Goal: Task Accomplishment & Management: Complete application form

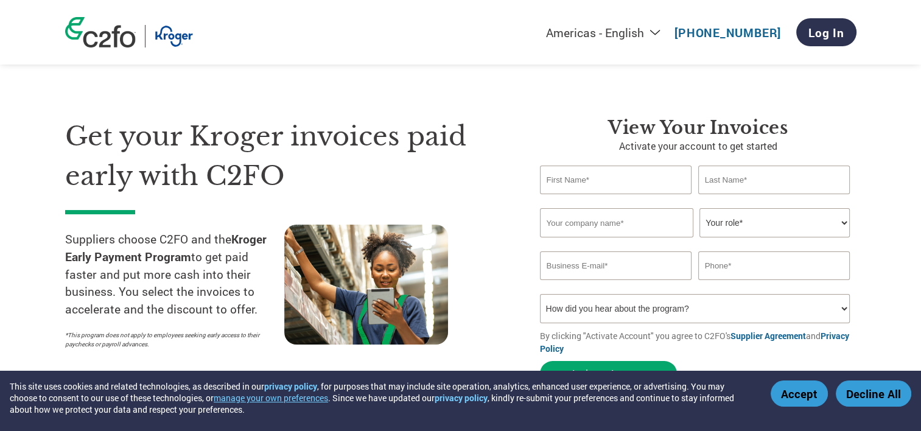
click at [615, 185] on input "text" at bounding box center [616, 180] width 152 height 29
click at [509, 217] on div "Get your Kroger invoices paid early with C2FO Suppliers choose C2FO and the Kro…" at bounding box center [293, 254] width 456 height 275
click at [598, 222] on input "text" at bounding box center [616, 222] width 153 height 29
click at [519, 231] on div "Get your Kroger invoices paid early with C2FO Suppliers choose C2FO and the Kro…" at bounding box center [293, 254] width 456 height 275
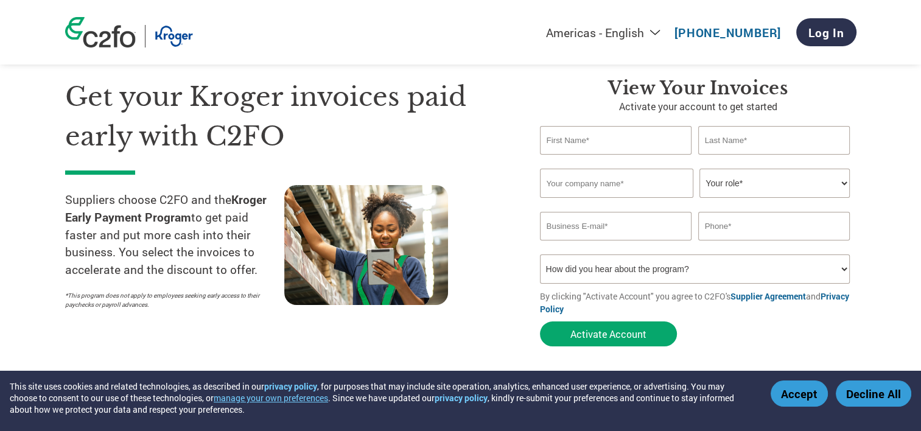
scroll to position [61, 0]
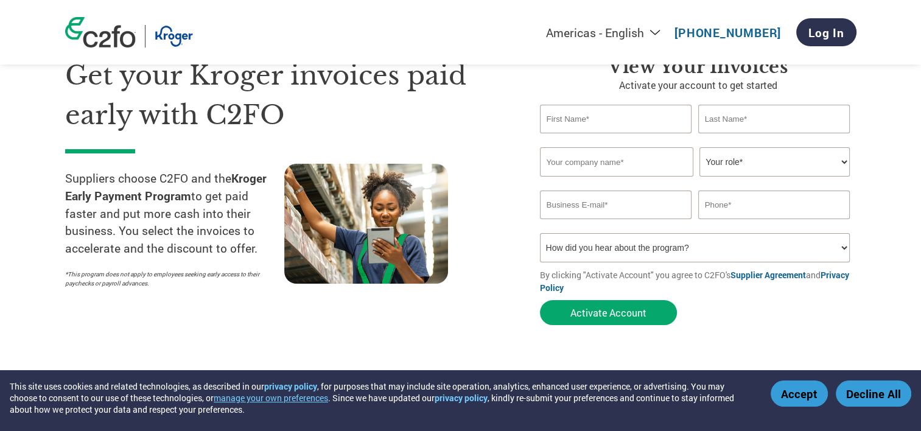
click at [565, 251] on select "How did you hear about the program? Received a letter Email Social Media Online…" at bounding box center [695, 247] width 310 height 29
select select "Email"
click at [540, 237] on select "How did you hear about the program? Received a letter Email Social Media Online…" at bounding box center [695, 247] width 310 height 29
click at [743, 161] on select "Your role* CFO Controller Credit Manager Finance Director Treasurer CEO Preside…" at bounding box center [774, 161] width 150 height 29
click at [652, 163] on input "text" at bounding box center [616, 161] width 153 height 29
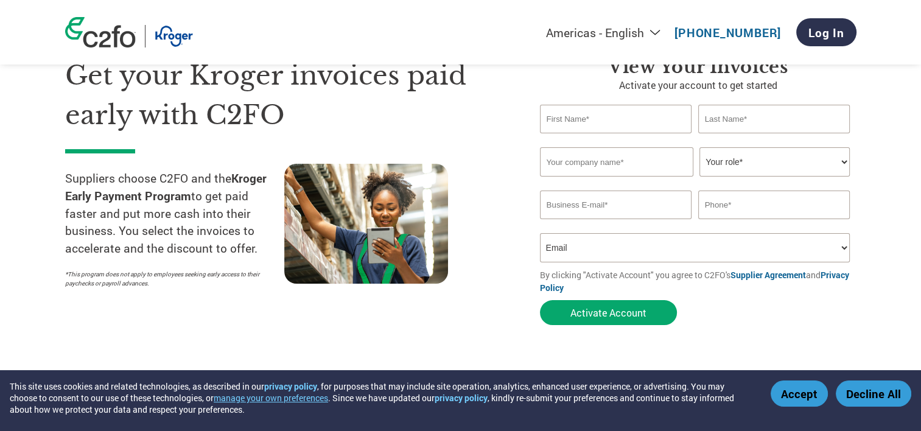
click at [789, 391] on button "Accept" at bounding box center [799, 393] width 57 height 26
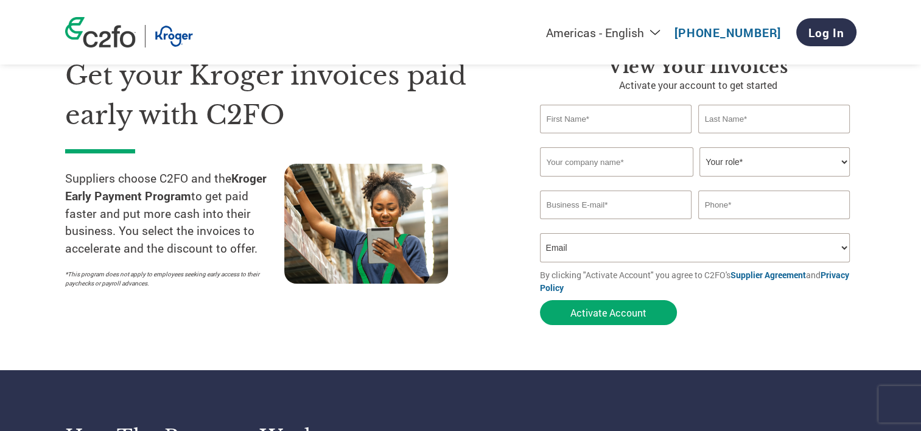
click at [743, 117] on input "text" at bounding box center [774, 119] width 152 height 29
click at [676, 124] on input "text" at bounding box center [616, 119] width 152 height 29
click at [500, 158] on div "Get your Kroger invoices paid early with C2FO Suppliers choose C2FO and the Kro…" at bounding box center [293, 193] width 456 height 275
click at [601, 161] on input "text" at bounding box center [616, 161] width 153 height 29
click at [502, 201] on div at bounding box center [393, 229] width 219 height 130
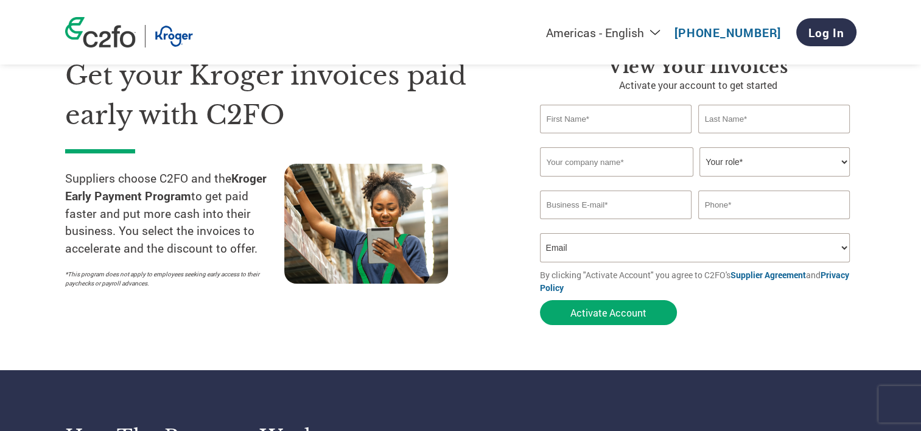
click at [710, 205] on input "text" at bounding box center [774, 204] width 152 height 29
click at [620, 212] on input "email" at bounding box center [616, 204] width 152 height 29
click at [502, 243] on div at bounding box center [393, 229] width 219 height 130
click at [580, 243] on select "How did you hear about the program? Received a letter Email Social Media Online…" at bounding box center [695, 247] width 310 height 29
click at [576, 212] on input "email" at bounding box center [616, 204] width 152 height 29
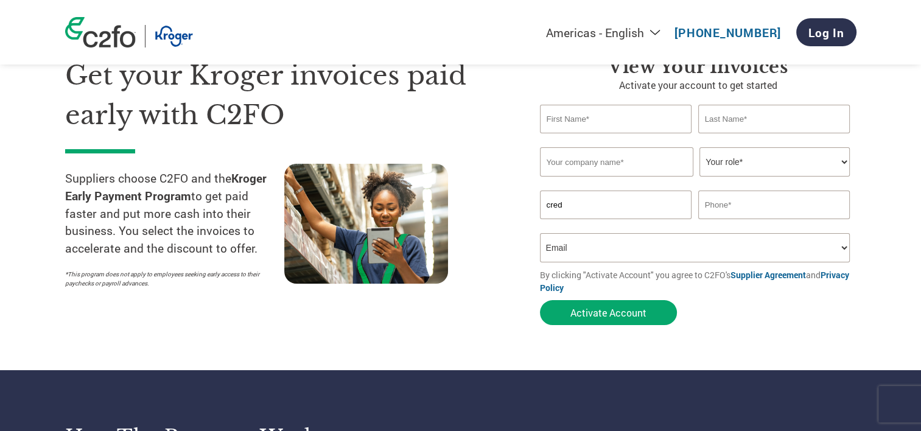
type input "[EMAIL_ADDRESS][DOMAIN_NAME]"
click at [728, 159] on select "Your role* CFO Controller Credit Manager Finance Director Treasurer CEO Preside…" at bounding box center [774, 161] width 150 height 29
select select "ACCOUNTS_RECEIVABLE"
click at [699, 149] on select "Your role* CFO Controller Credit Manager Finance Director Treasurer CEO Preside…" at bounding box center [774, 161] width 150 height 29
click at [620, 170] on input "text" at bounding box center [616, 161] width 153 height 29
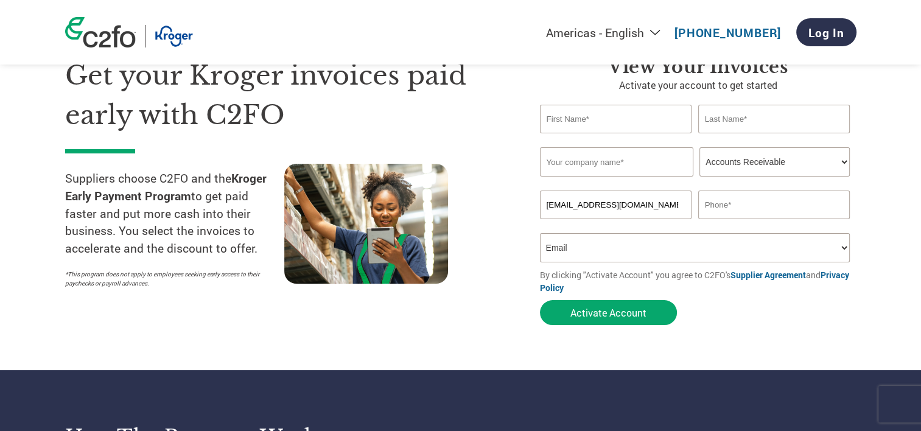
type input "[PERSON_NAME] LTD."
type input "[PERSON_NAME]"
drag, startPoint x: 586, startPoint y: 121, endPoint x: 508, endPoint y: 149, distance: 83.4
click at [541, 122] on input "[PERSON_NAME]" at bounding box center [616, 119] width 152 height 29
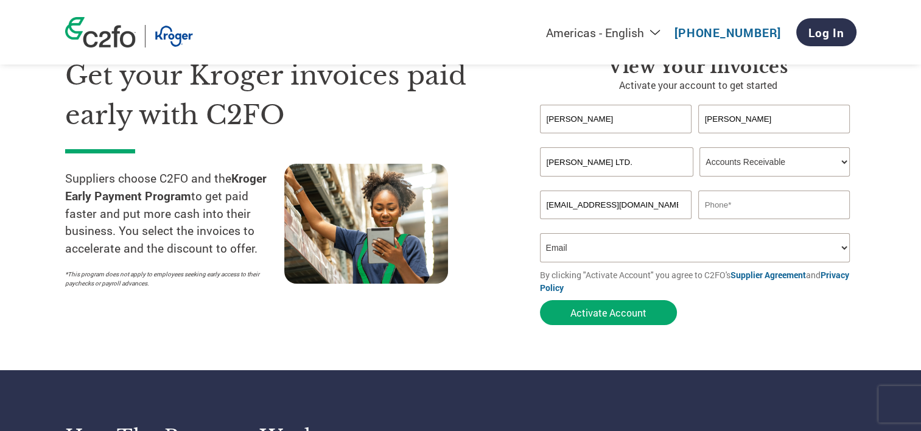
click at [479, 189] on div at bounding box center [393, 229] width 219 height 130
click at [606, 118] on input "[PERSON_NAME]" at bounding box center [616, 119] width 152 height 29
click at [498, 175] on div at bounding box center [393, 229] width 219 height 130
drag, startPoint x: 628, startPoint y: 163, endPoint x: 707, endPoint y: 159, distance: 78.6
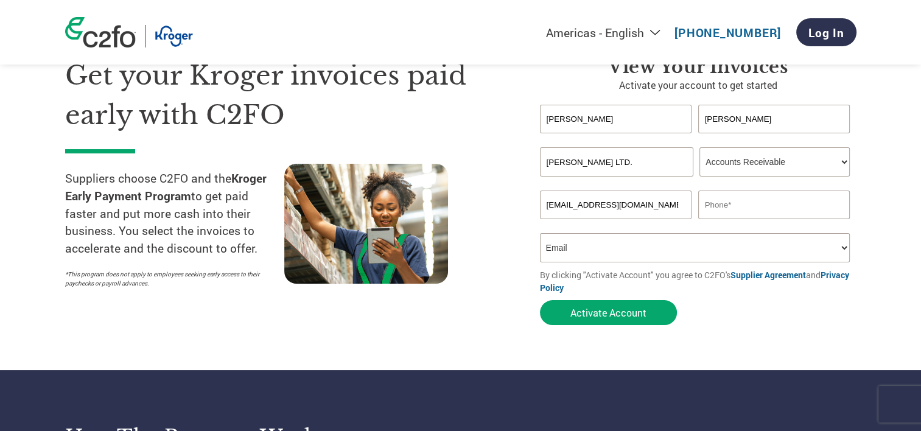
click at [707, 159] on div "[PERSON_NAME] LTD. Your role* CFO Controller Credit Manager Finance Director Tr…" at bounding box center [698, 161] width 316 height 29
click at [481, 301] on div "Get your Kroger invoices paid early with C2FO Suppliers choose C2FO and the Kro…" at bounding box center [293, 193] width 456 height 275
click at [607, 316] on button "Activate Account" at bounding box center [608, 312] width 137 height 25
click at [752, 194] on input "text" at bounding box center [774, 204] width 152 height 29
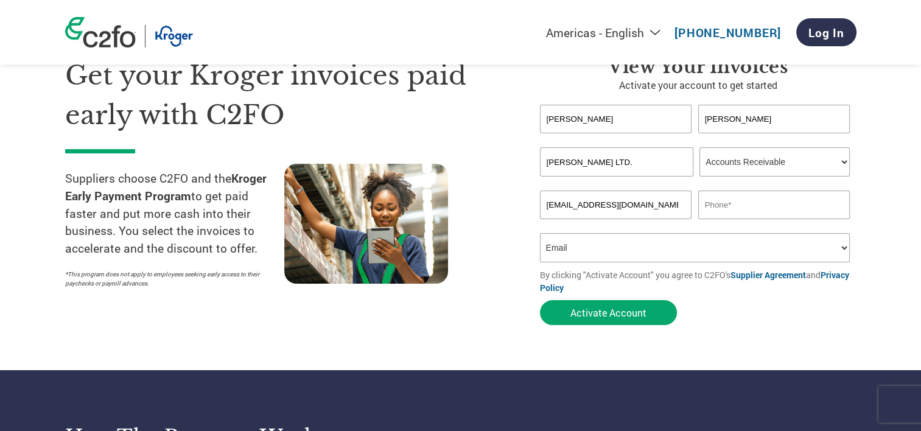
click at [733, 214] on input "text" at bounding box center [774, 204] width 152 height 29
paste input "914.987.6807"
click at [740, 206] on input "914.987.6807" at bounding box center [774, 204] width 152 height 29
click at [721, 211] on input "914.987 6807" at bounding box center [774, 204] width 152 height 29
drag, startPoint x: 641, startPoint y: 318, endPoint x: 630, endPoint y: 312, distance: 12.8
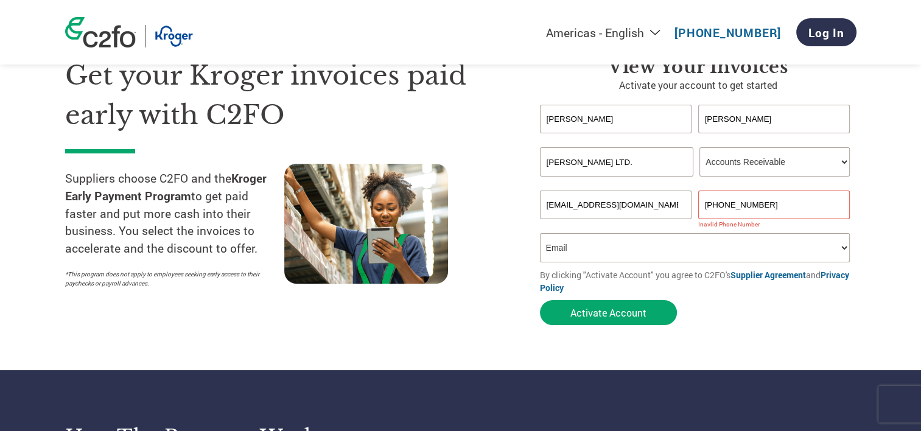
click at [641, 318] on button "Activate Account" at bounding box center [608, 312] width 137 height 25
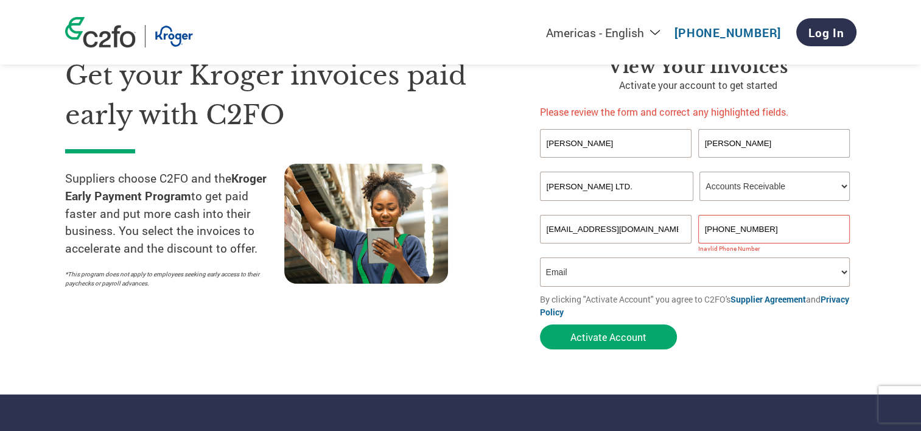
click at [705, 223] on input "[PHONE_NUMBER]" at bounding box center [774, 229] width 152 height 29
click at [721, 223] on input "[PHONE_NUMBER]" at bounding box center [774, 229] width 152 height 29
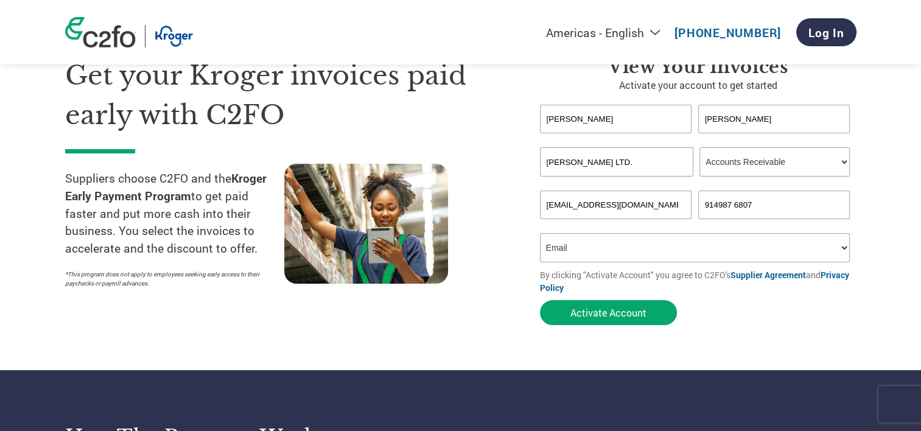
click at [738, 207] on input "914987 6807" at bounding box center [774, 204] width 152 height 29
click at [637, 324] on button "Activate Account" at bounding box center [608, 312] width 137 height 25
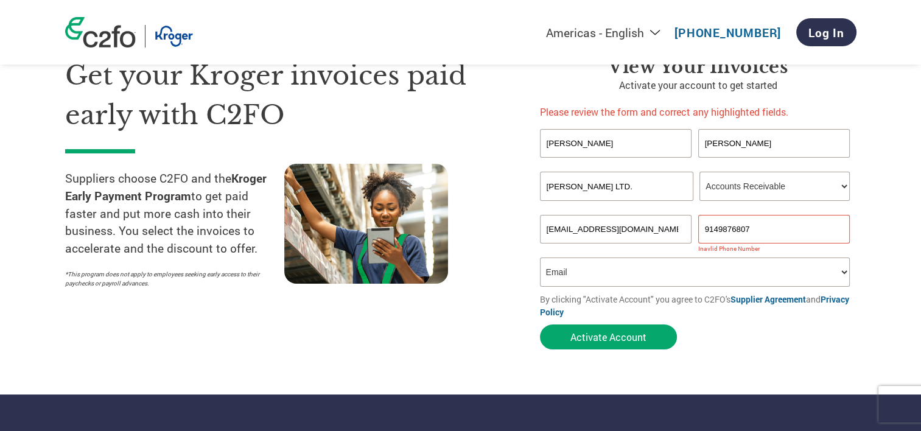
click at [704, 226] on input "9149876807" at bounding box center [774, 229] width 152 height 29
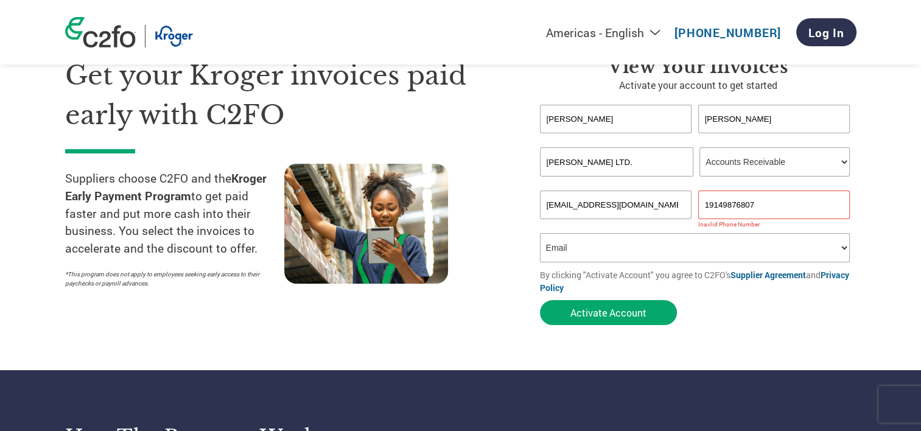
click at [649, 301] on form "[PERSON_NAME] Invalid first name or first name is too long Invalid last name or…" at bounding box center [698, 218] width 316 height 226
click at [631, 321] on button "Activate Account" at bounding box center [608, 312] width 137 height 25
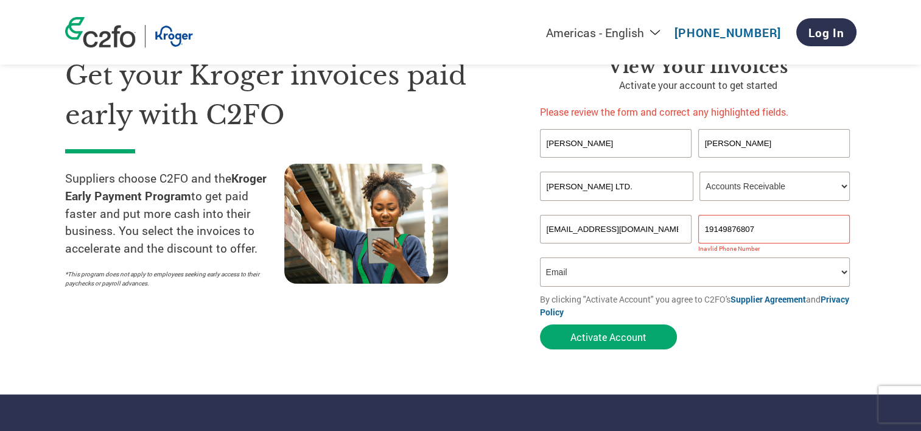
click at [721, 216] on input "19149876807" at bounding box center [774, 229] width 152 height 29
click at [708, 224] on input "19149876807" at bounding box center [774, 229] width 152 height 29
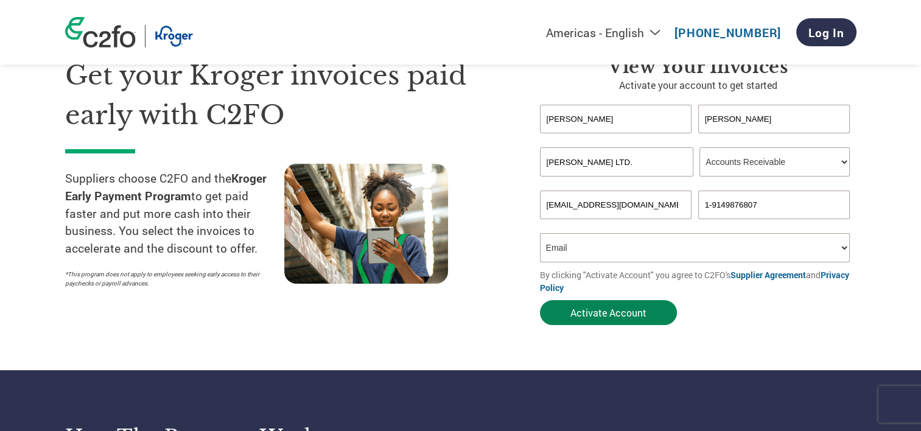
click at [622, 318] on button "Activate Account" at bounding box center [608, 312] width 137 height 25
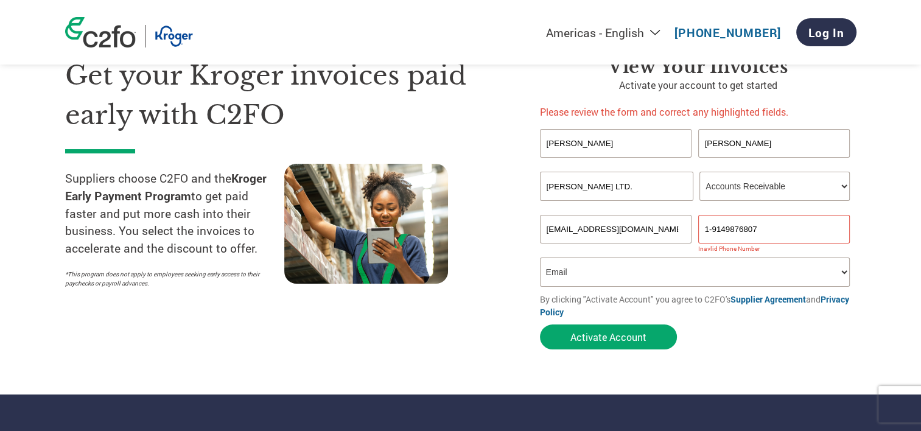
drag, startPoint x: 780, startPoint y: 223, endPoint x: 712, endPoint y: 219, distance: 68.3
click at [712, 219] on input "1-9149876807" at bounding box center [774, 229] width 152 height 29
click at [704, 219] on input "1-9149876807" at bounding box center [774, 229] width 152 height 29
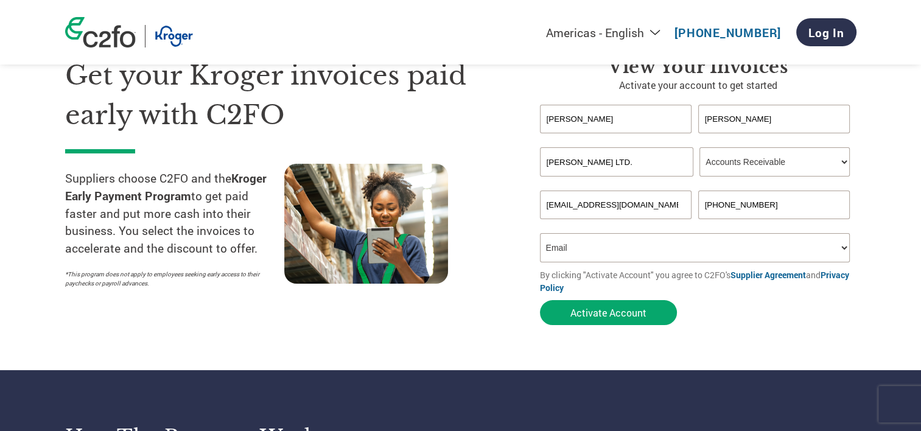
click at [716, 208] on input "[PHONE_NUMBER]" at bounding box center [774, 204] width 152 height 29
click at [731, 208] on input "[PHONE_NUMBER]" at bounding box center [774, 204] width 152 height 29
click at [748, 209] on input "[PHONE_NUMBER]" at bounding box center [774, 204] width 152 height 29
click at [608, 323] on button "Activate Account" at bounding box center [608, 312] width 137 height 25
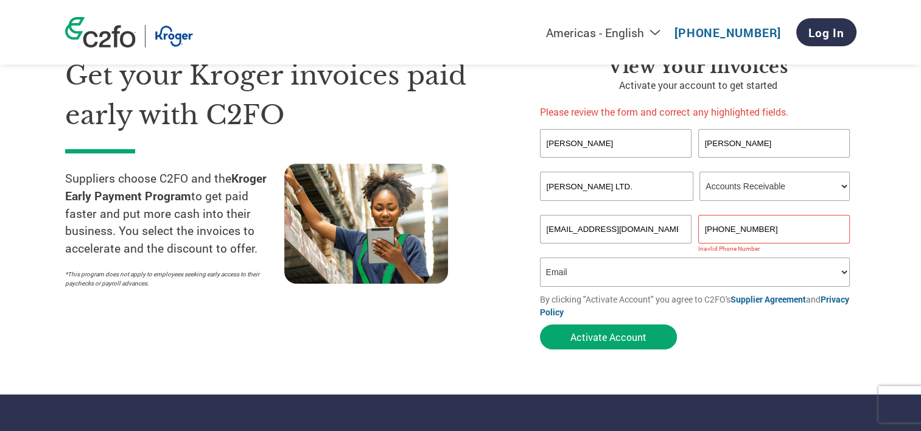
click at [735, 221] on input "[PHONE_NUMBER]" at bounding box center [774, 229] width 152 height 29
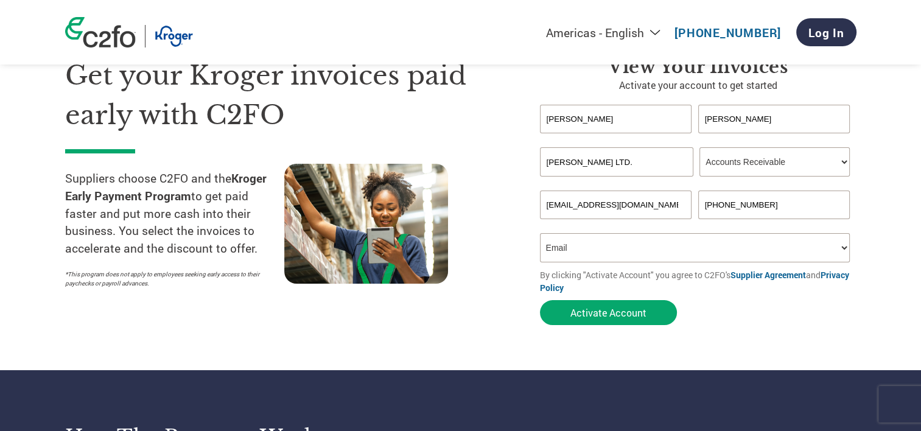
click at [735, 219] on input "[PHONE_NUMBER]" at bounding box center [774, 204] width 152 height 29
click at [725, 205] on input "[PHONE_NUMBER]" at bounding box center [774, 204] width 152 height 29
click at [730, 207] on input "[PHONE_NUMBER]" at bounding box center [774, 204] width 152 height 29
click at [752, 208] on input "[PHONE_NUMBER]" at bounding box center [774, 204] width 152 height 29
click at [640, 309] on button "Activate Account" at bounding box center [608, 312] width 137 height 25
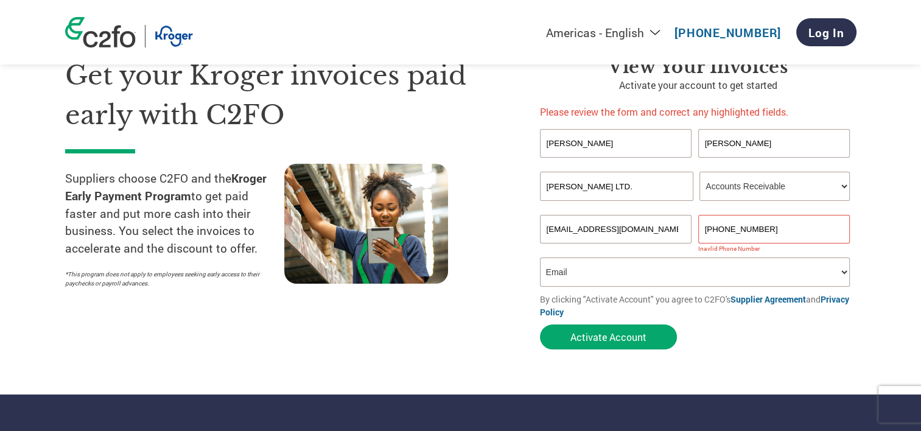
drag, startPoint x: 717, startPoint y: 220, endPoint x: 701, endPoint y: 219, distance: 15.8
click at [701, 219] on input "[PHONE_NUMBER]" at bounding box center [774, 229] width 152 height 29
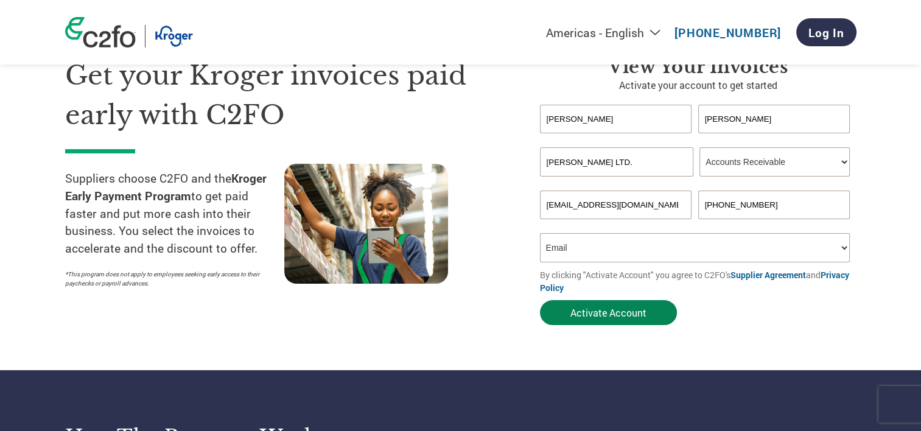
type input "[PHONE_NUMBER]"
click at [615, 312] on button "Activate Account" at bounding box center [608, 312] width 137 height 25
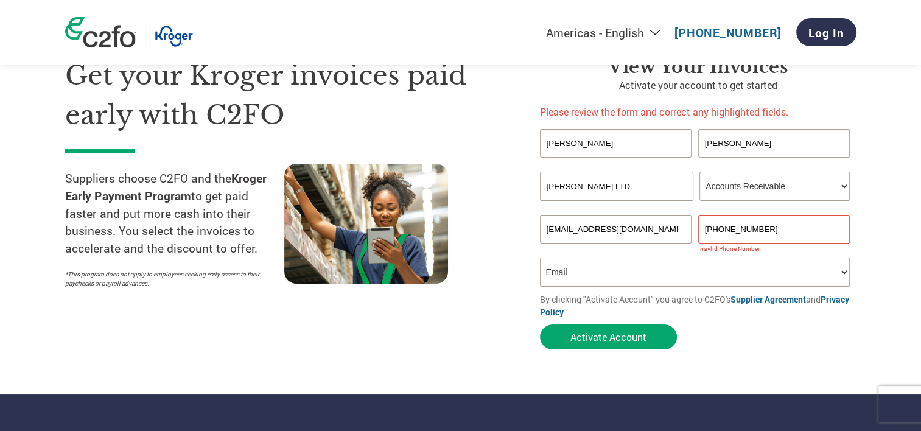
click at [704, 133] on input "[PERSON_NAME]" at bounding box center [774, 143] width 152 height 29
click at [657, 138] on input "[PERSON_NAME]" at bounding box center [616, 143] width 152 height 29
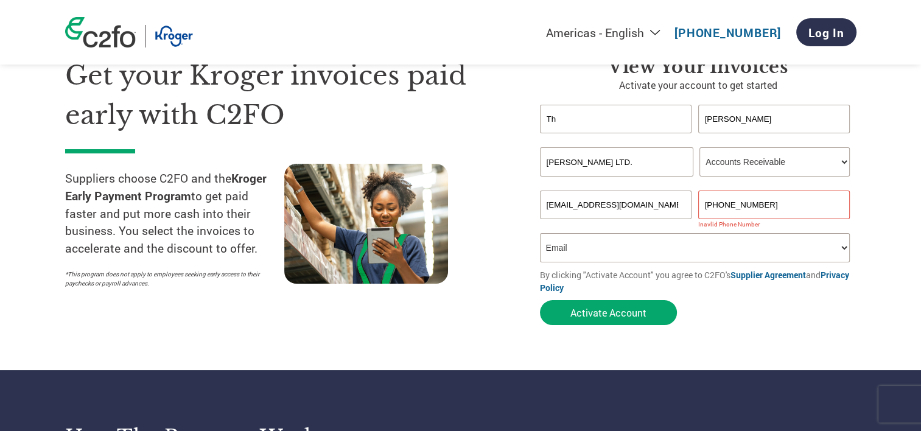
type input "T"
type input "[PERSON_NAME]"
click at [582, 314] on button "Activate Account" at bounding box center [608, 312] width 137 height 25
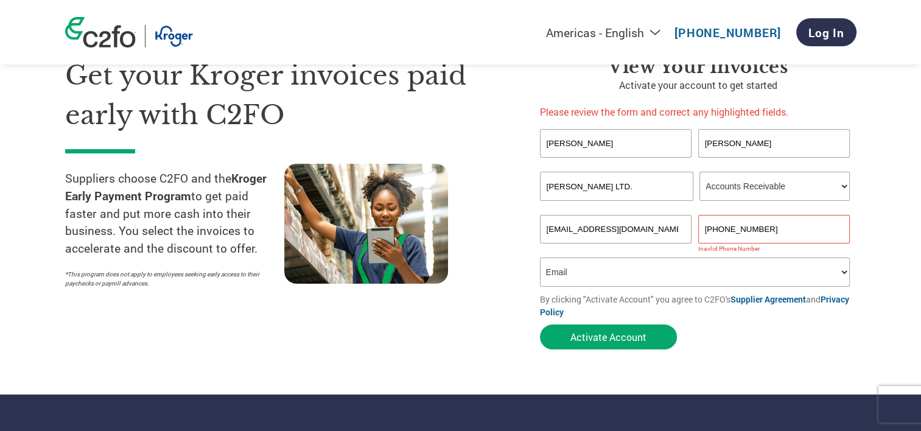
click at [706, 222] on input "[PHONE_NUMBER]" at bounding box center [774, 229] width 152 height 29
click at [721, 222] on input "[PHONE_NUMBER]" at bounding box center [774, 229] width 152 height 29
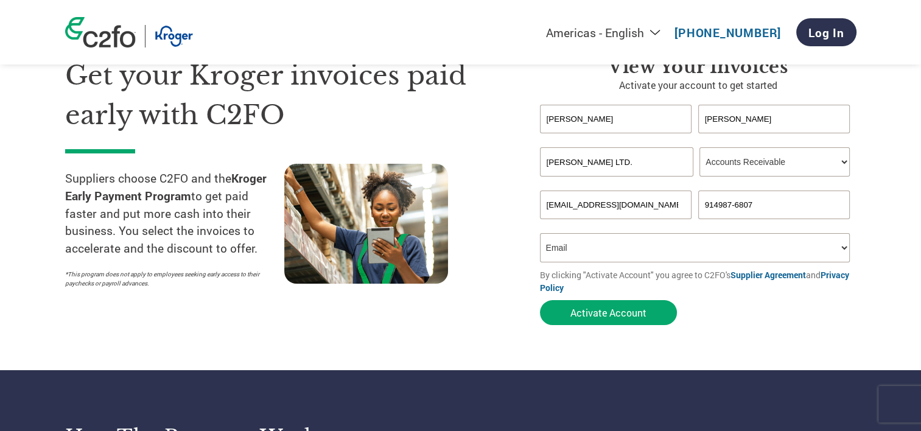
click at [737, 206] on input "914987-6807" at bounding box center [774, 204] width 152 height 29
click at [617, 320] on button "Activate Account" at bounding box center [608, 312] width 137 height 25
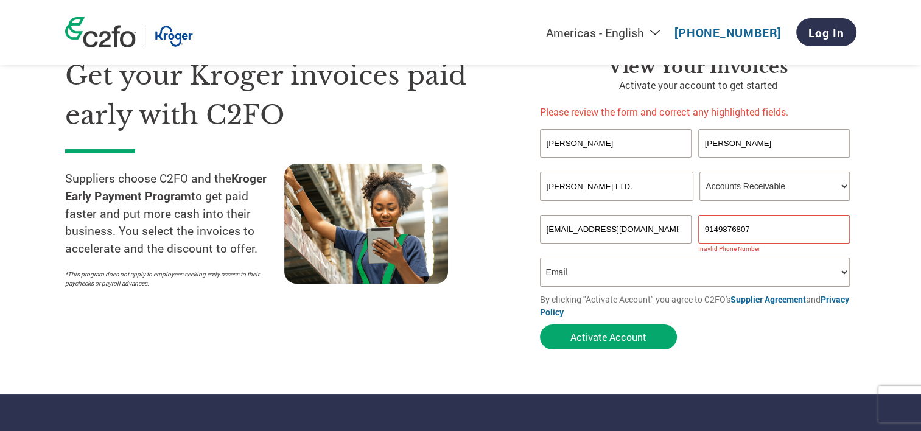
click at [704, 220] on input "9149876807" at bounding box center [774, 229] width 152 height 29
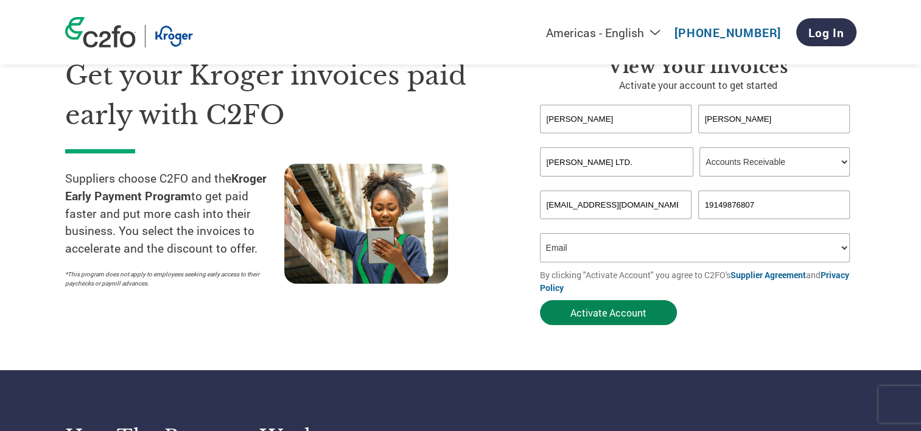
click at [642, 316] on button "Activate Account" at bounding box center [608, 312] width 137 height 25
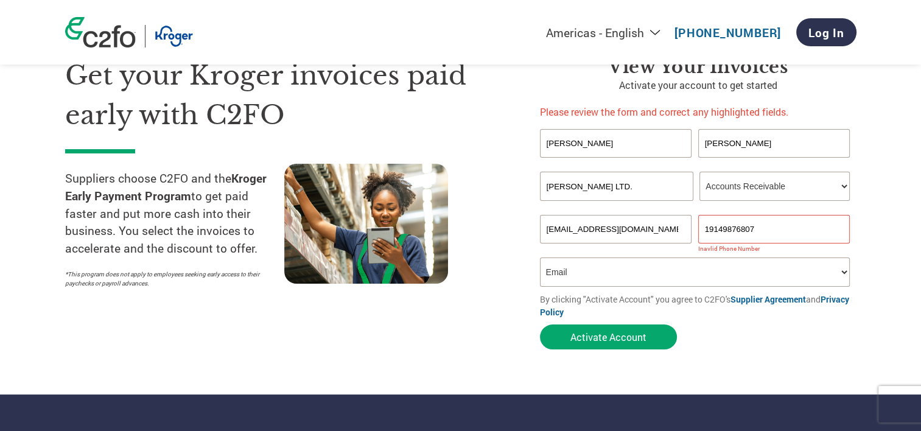
click at [706, 224] on input "19149876807" at bounding box center [774, 229] width 152 height 29
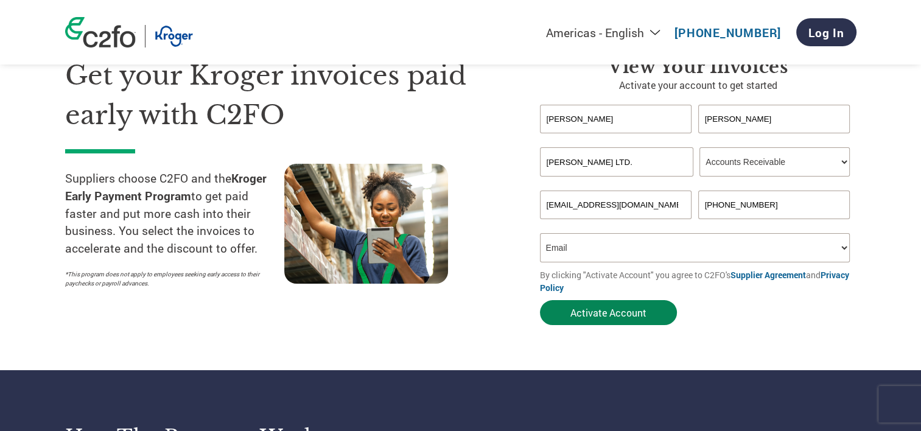
click at [636, 323] on button "Activate Account" at bounding box center [608, 312] width 137 height 25
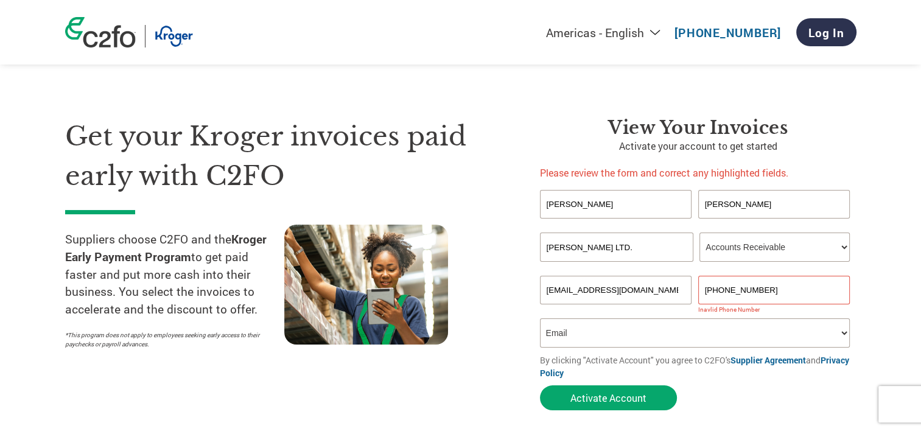
click at [715, 280] on input "[PHONE_NUMBER]" at bounding box center [774, 290] width 152 height 29
click at [777, 278] on input "[PHONE_NUMBER]" at bounding box center [774, 290] width 152 height 29
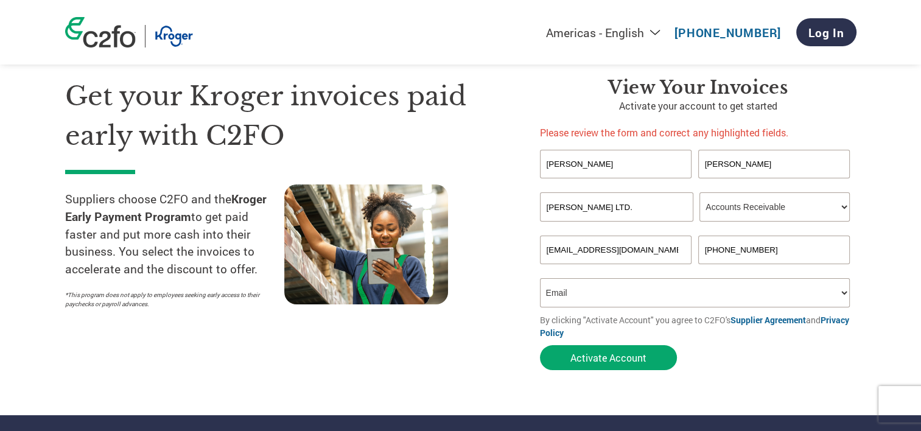
scroll to position [61, 0]
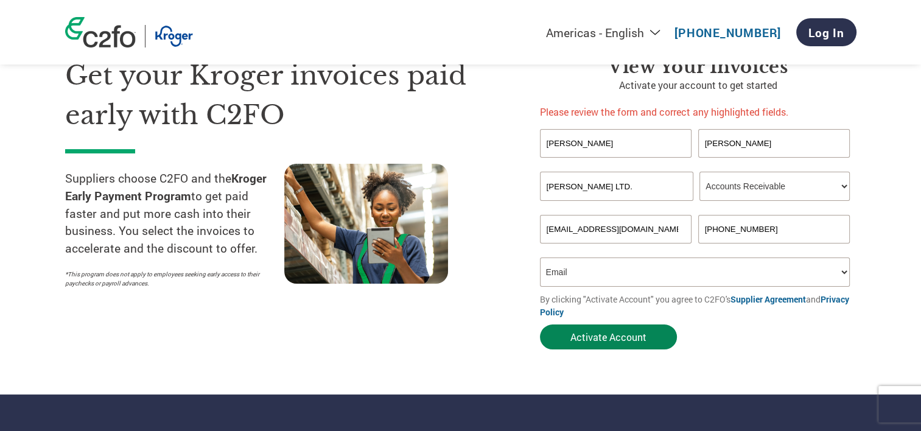
click at [654, 325] on button "Activate Account" at bounding box center [608, 336] width 137 height 25
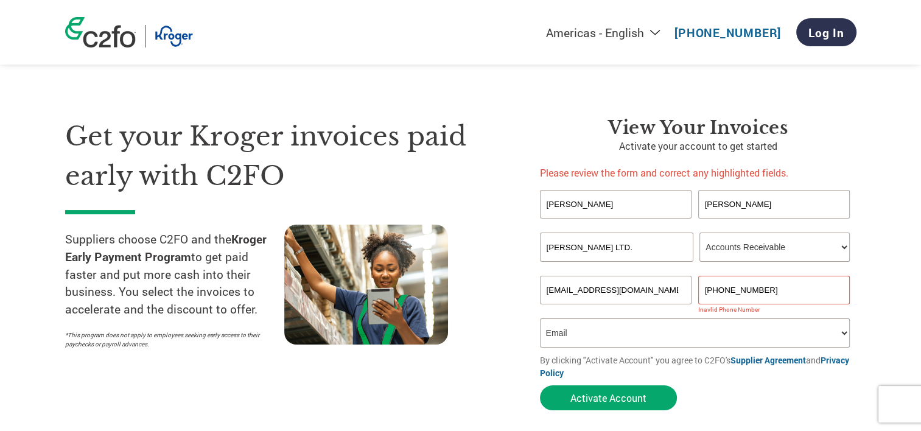
click at [715, 282] on input "[PHONE_NUMBER]" at bounding box center [774, 290] width 152 height 29
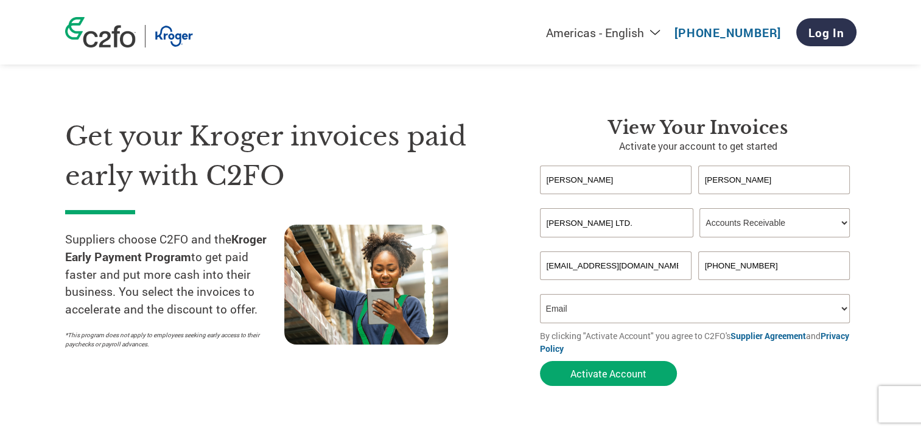
click at [732, 267] on input "[PHONE_NUMBER]" at bounding box center [774, 265] width 152 height 29
click at [749, 268] on input "+1 914.9876807" at bounding box center [774, 265] width 152 height 29
click at [749, 271] on input "+1 914.9876807" at bounding box center [774, 265] width 152 height 29
click at [581, 376] on button "Activate Account" at bounding box center [608, 373] width 137 height 25
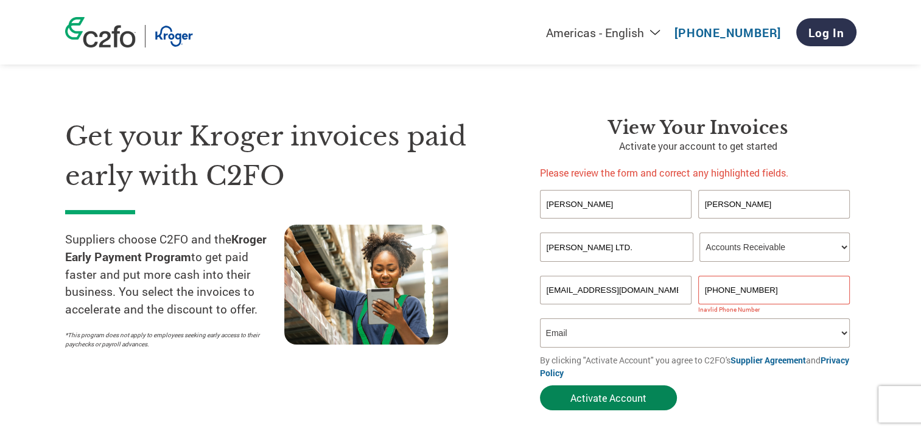
click at [621, 394] on button "Activate Account" at bounding box center [608, 397] width 137 height 25
click at [654, 46] on div "Americas - English Américas - Español [GEOGRAPHIC_DATA] - Português [GEOGRAPHIC…" at bounding box center [614, 32] width 481 height 40
click at [657, 30] on select "Americas - English Américas - Español [GEOGRAPHIC_DATA] - Português [GEOGRAPHIC…" at bounding box center [527, 32] width 282 height 15
click at [904, 121] on section "Get your Kroger invoices paid early with C2FO Suppliers choose C2FO and the Kro…" at bounding box center [460, 252] width 921 height 407
click at [649, 326] on select "How did you hear about the program? Received a letter Email Social Media Online…" at bounding box center [695, 332] width 310 height 29
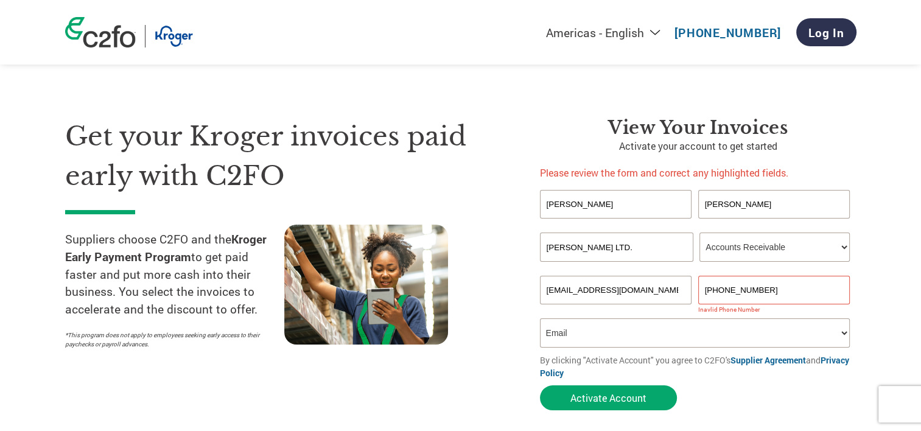
click at [519, 382] on div "Get your Kroger invoices paid early with C2FO Suppliers choose C2FO and the Kro…" at bounding box center [293, 266] width 456 height 299
click at [674, 284] on input "[EMAIL_ADDRESS][DOMAIN_NAME]" at bounding box center [616, 290] width 152 height 29
click at [592, 395] on button "Activate Account" at bounding box center [608, 397] width 137 height 25
click at [598, 390] on button "Activate Account" at bounding box center [608, 397] width 137 height 25
click at [636, 190] on input "[PERSON_NAME]" at bounding box center [616, 204] width 152 height 29
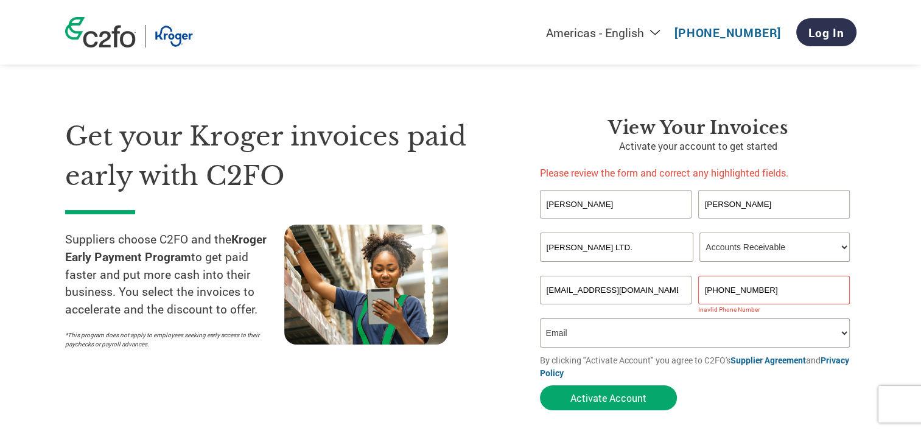
click at [872, 184] on section "Get your Kroger invoices paid early with C2FO Suppliers choose C2FO and the Kro…" at bounding box center [460, 252] width 921 height 407
click at [709, 285] on input "[PHONE_NUMBER]" at bounding box center [774, 290] width 152 height 29
click at [775, 279] on input "[PHONE_NUMBER]" at bounding box center [774, 290] width 152 height 29
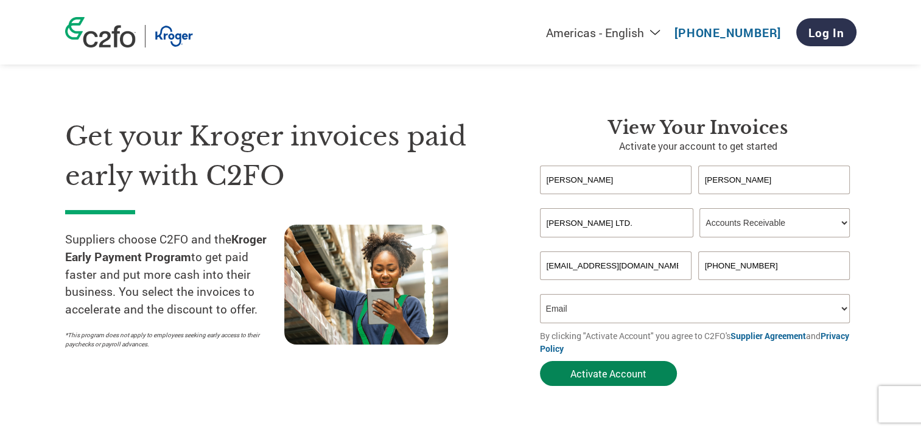
type input "[PHONE_NUMBER]"
click at [632, 384] on button "Activate Account" at bounding box center [608, 373] width 137 height 25
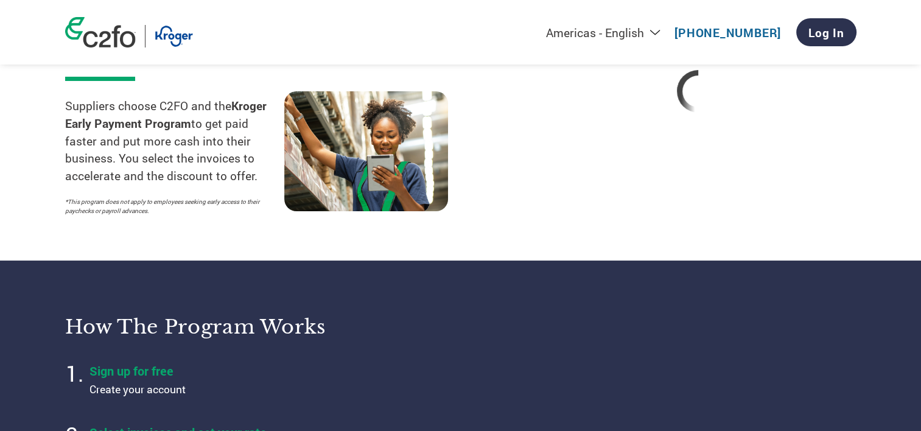
scroll to position [180, 0]
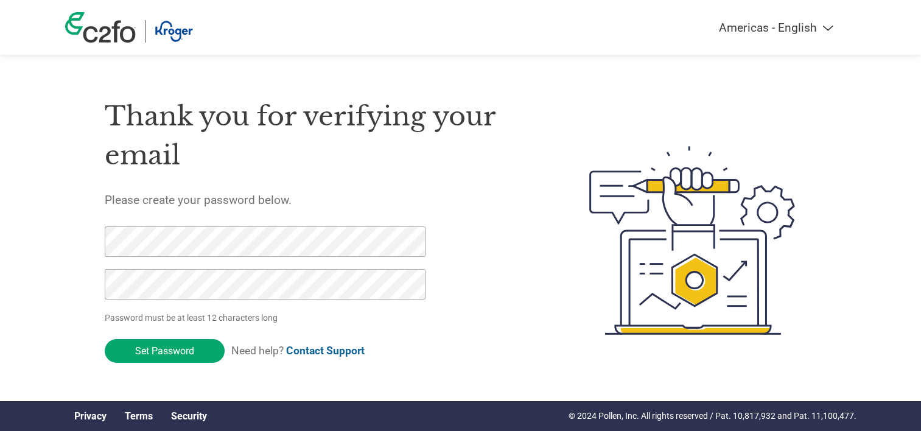
click at [79, 184] on div "Thank you for verifying your email Please create your password below. Password …" at bounding box center [460, 240] width 791 height 323
click at [173, 339] on input "Set Password" at bounding box center [165, 351] width 120 height 24
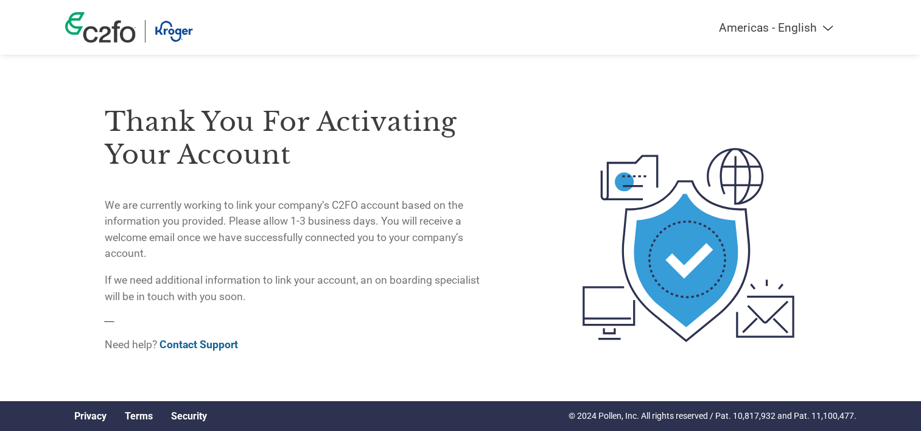
click at [384, 197] on p "We are currently working to link your company’s C2FO account based on the infor…" at bounding box center [297, 229] width 385 height 65
drag, startPoint x: 801, startPoint y: 0, endPoint x: 656, endPoint y: 97, distance: 174.2
click at [656, 97] on img at bounding box center [688, 245] width 256 height 332
